Goal: Task Accomplishment & Management: Complete application form

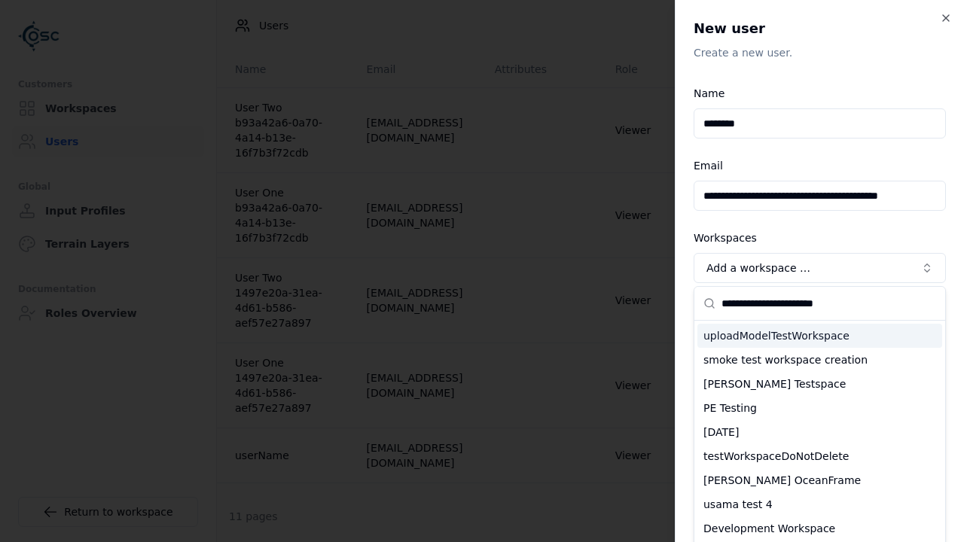
type input "**********"
click at [820, 444] on div "testWorkspaceDoNotDelete" at bounding box center [820, 456] width 245 height 24
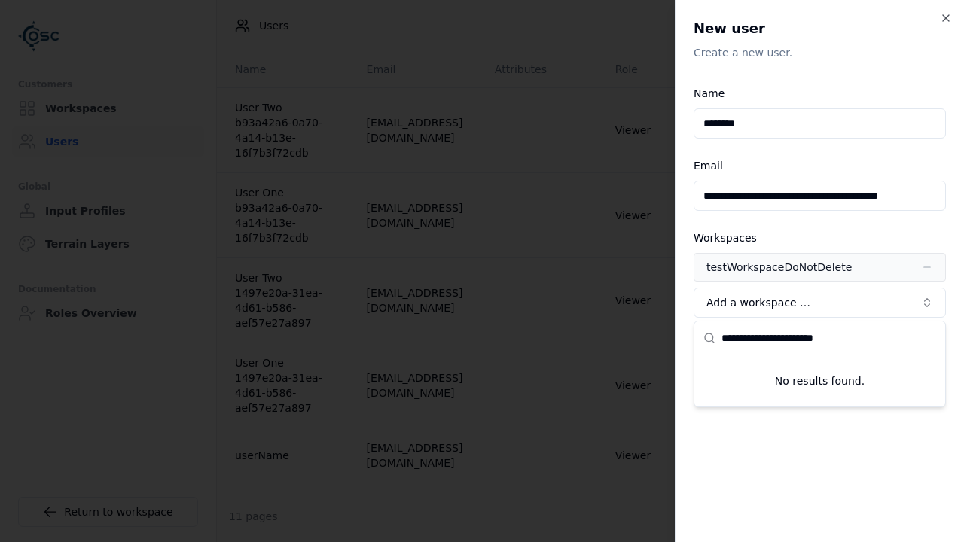
click at [724, 340] on span "Advanced" at bounding box center [735, 339] width 52 height 12
click at [0, 0] on button "Editor" at bounding box center [0, 0] width 0 height 0
